Goal: Task Accomplishment & Management: Use online tool/utility

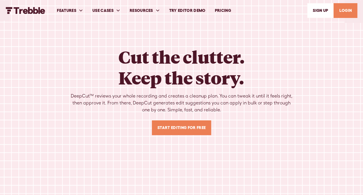
click at [344, 8] on link "LOGIN" at bounding box center [346, 10] width 24 height 15
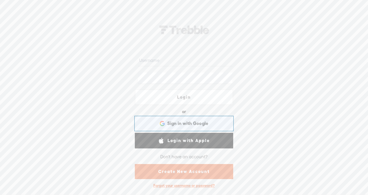
click at [201, 128] on div "Sign in with Google Sign in with Google. Opens in new tab" at bounding box center [184, 123] width 90 height 13
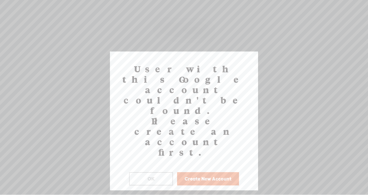
click at [150, 172] on button "OK" at bounding box center [151, 178] width 44 height 13
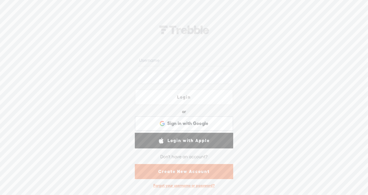
click at [170, 64] on input "text" at bounding box center [185, 60] width 94 height 11
type input "[EMAIL_ADDRESS][DOMAIN_NAME]"
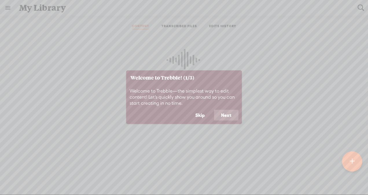
click at [201, 114] on button "Skip" at bounding box center [199, 115] width 23 height 11
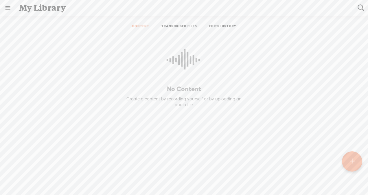
click at [354, 162] on t at bounding box center [351, 161] width 5 height 13
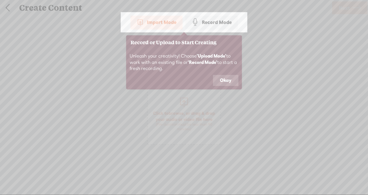
click at [218, 75] on button "Okay" at bounding box center [225, 80] width 25 height 11
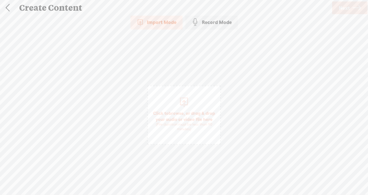
click at [173, 117] on span "Click to browse , or drag & drop your audio or video file here (File duration m…" at bounding box center [184, 120] width 72 height 27
